Goal: Check status: Check status

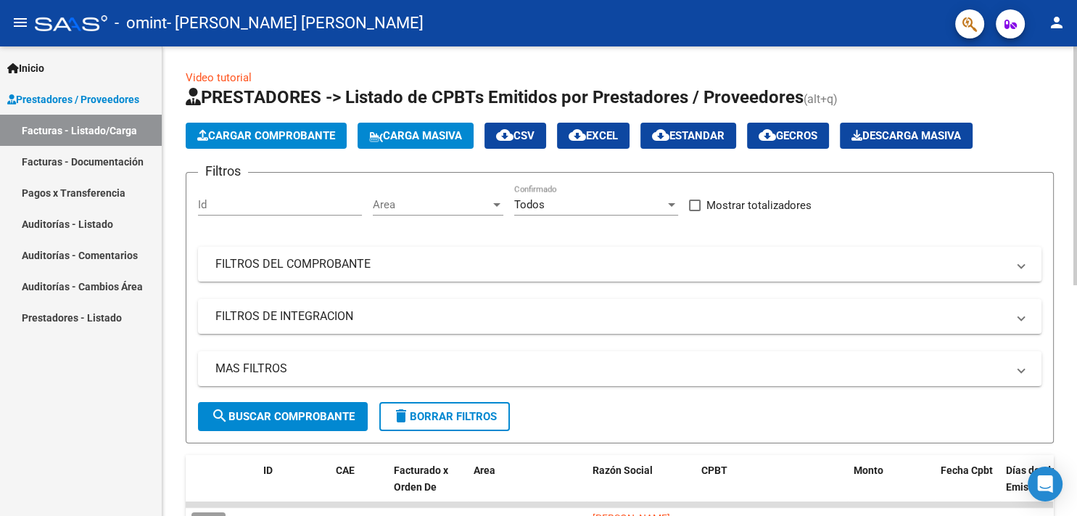
click at [1077, 30] on div "menu - omint - [PERSON_NAME] [PERSON_NAME] person Inicio Instructivos Contacto …" at bounding box center [538, 258] width 1077 height 516
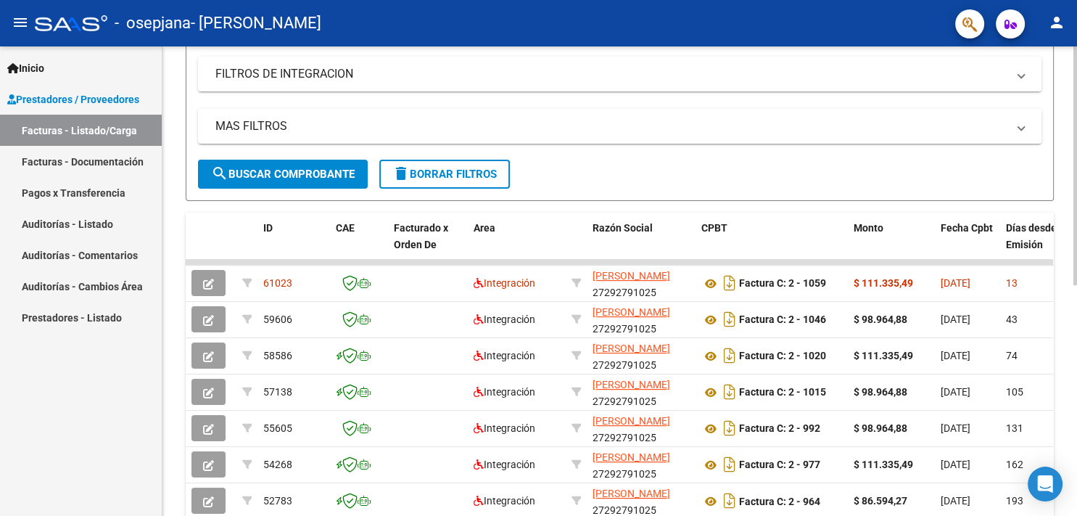
scroll to position [2, 0]
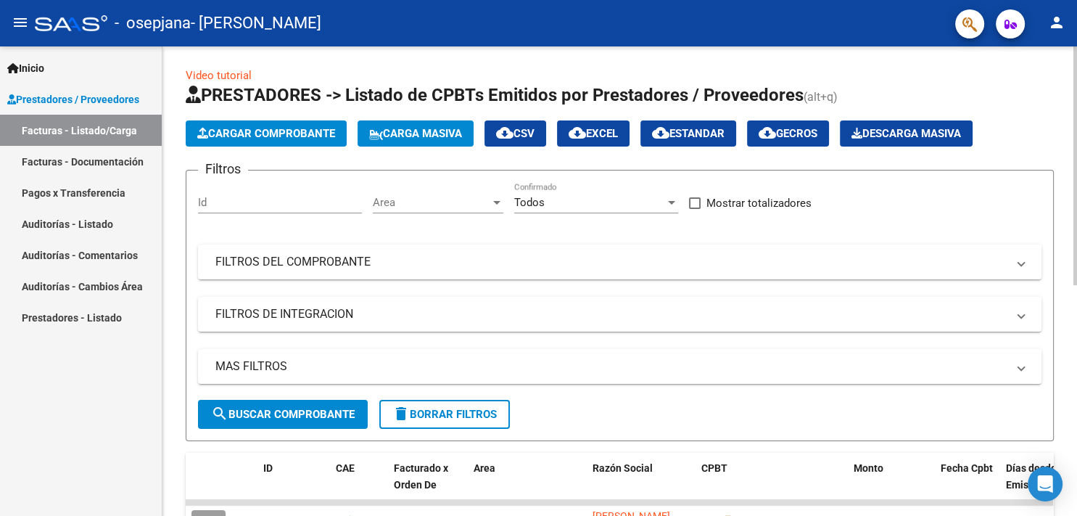
click at [1077, 78] on div at bounding box center [1076, 165] width 4 height 239
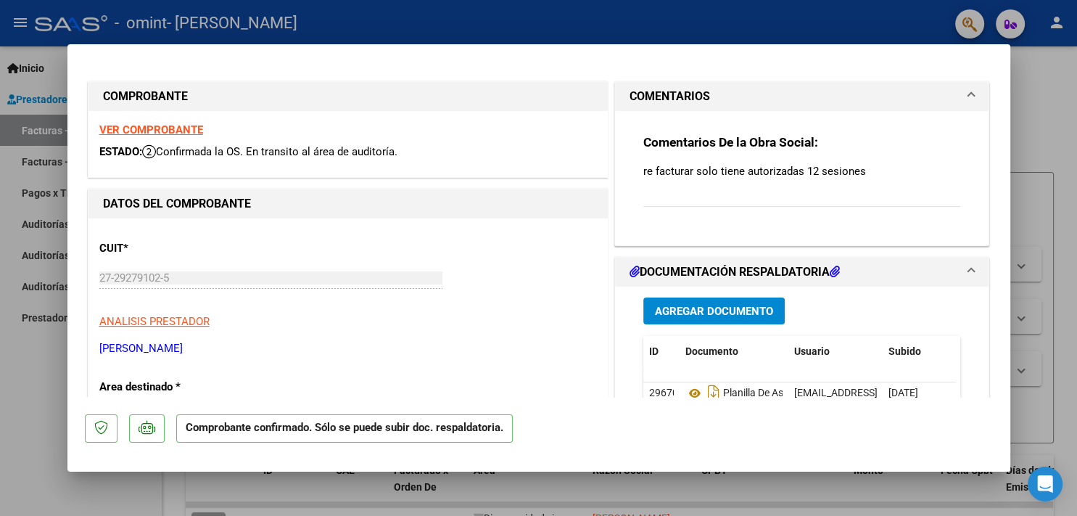
click at [155, 131] on strong "VER COMPROBANTE" at bounding box center [151, 129] width 104 height 13
drag, startPoint x: 1002, startPoint y: 68, endPoint x: 993, endPoint y: 293, distance: 225.1
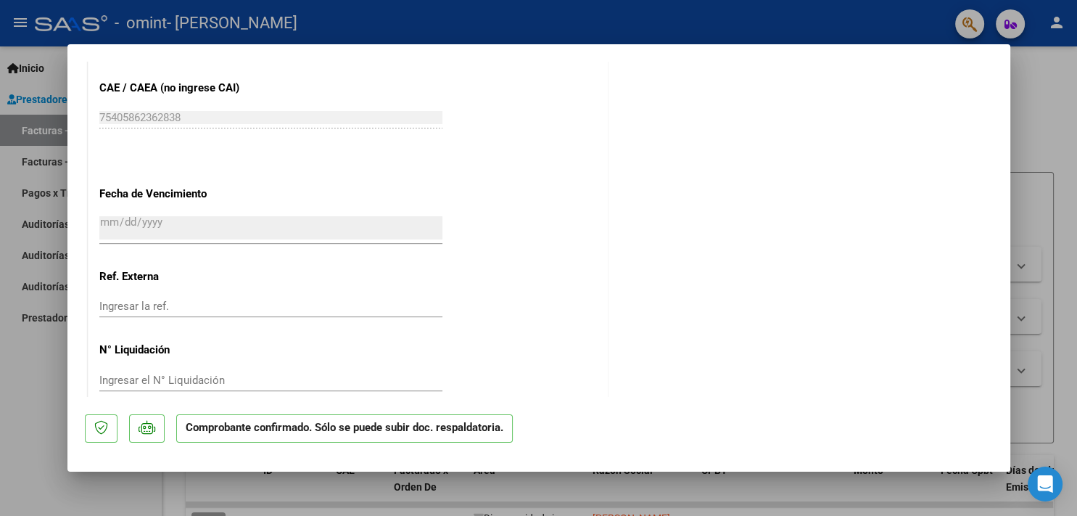
scroll to position [752, 0]
click at [1064, 184] on div at bounding box center [538, 258] width 1077 height 516
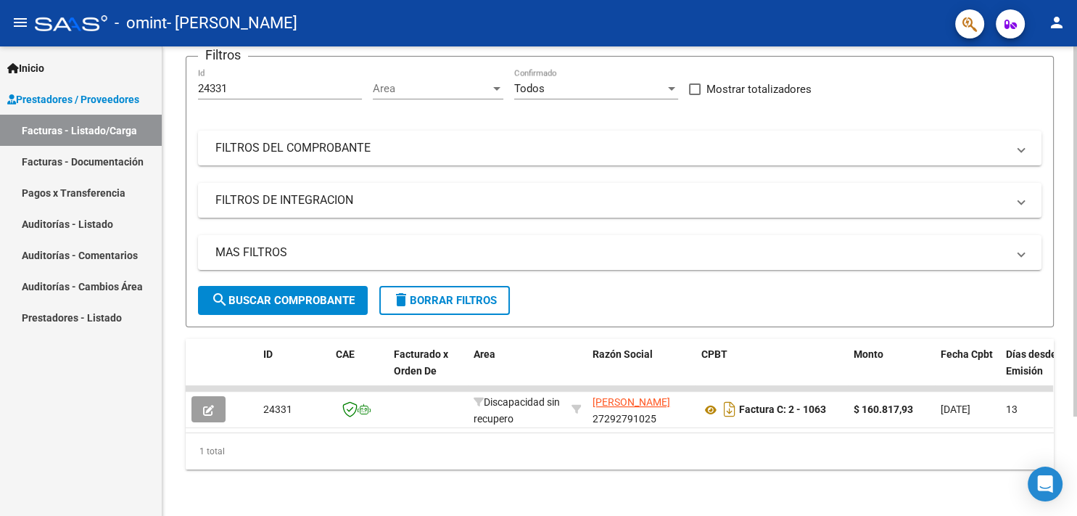
scroll to position [126, 0]
click at [1077, 369] on div at bounding box center [1076, 231] width 4 height 370
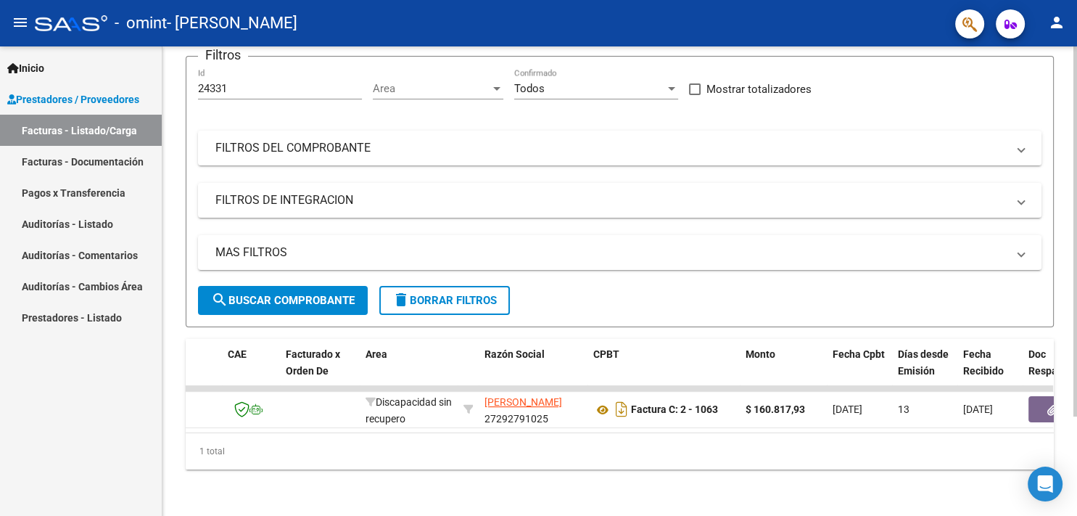
drag, startPoint x: 1049, startPoint y: 425, endPoint x: 1029, endPoint y: 431, distance: 21.1
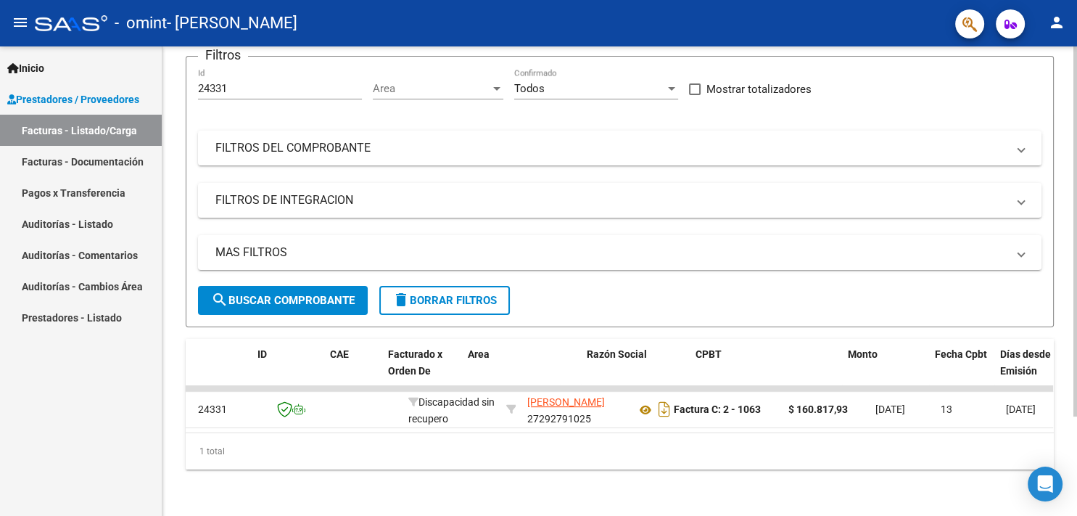
scroll to position [0, 0]
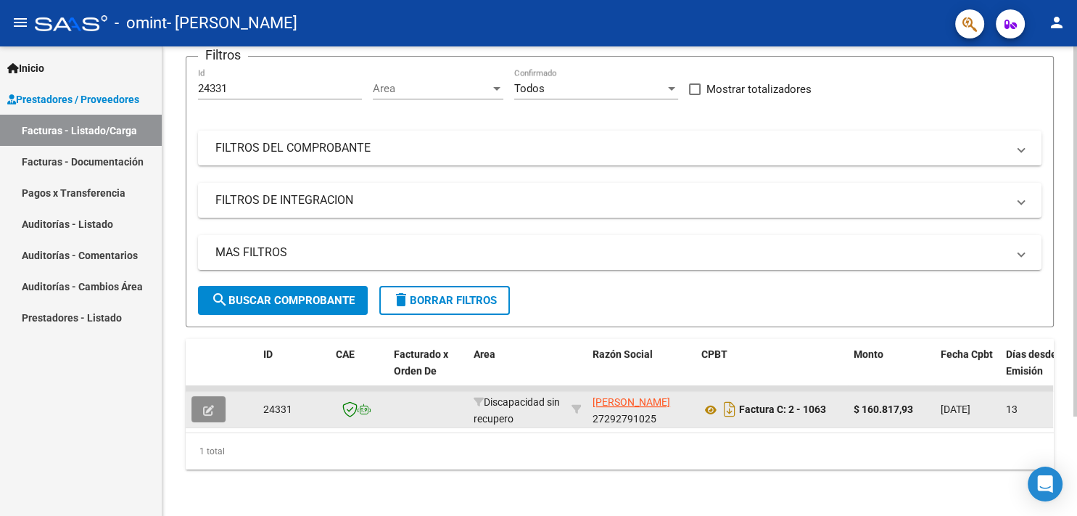
click at [210, 405] on icon "button" at bounding box center [208, 410] width 11 height 11
